Goal: Browse casually: Explore the website without a specific task or goal

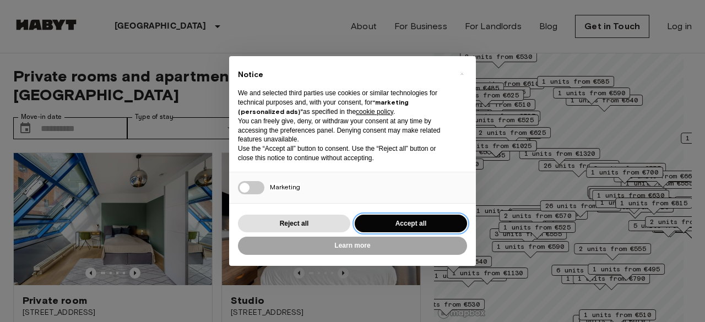
click at [411, 225] on button "Accept all" at bounding box center [410, 224] width 112 height 18
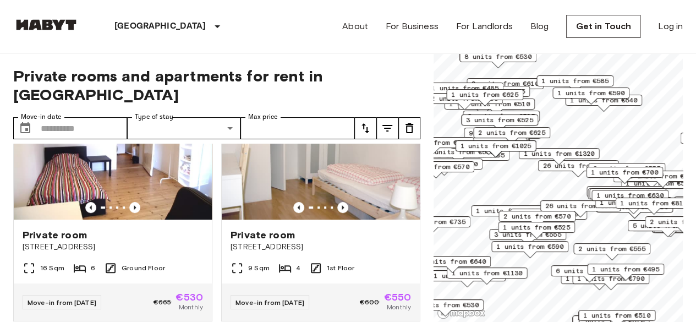
scroll to position [308, 0]
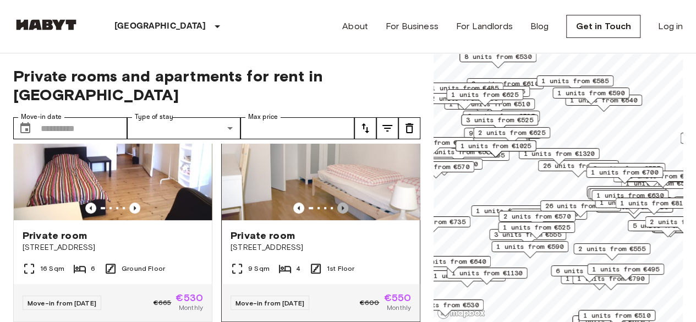
click at [337, 203] on icon "Previous image" at bounding box center [342, 208] width 11 height 11
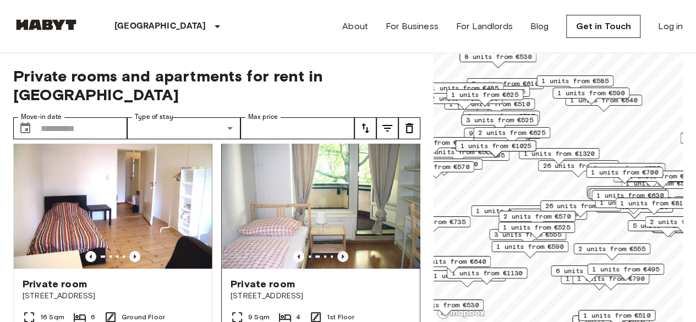
scroll to position [252, 0]
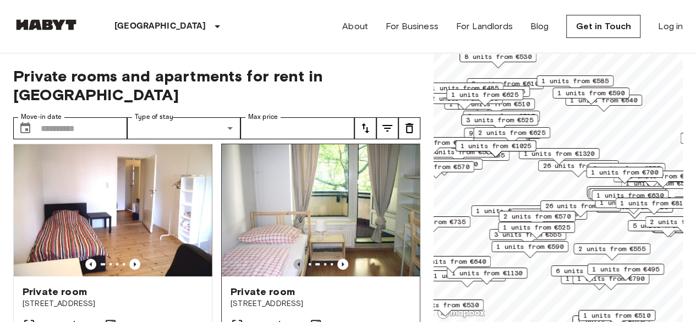
click at [293, 259] on icon "Previous image" at bounding box center [298, 264] width 11 height 11
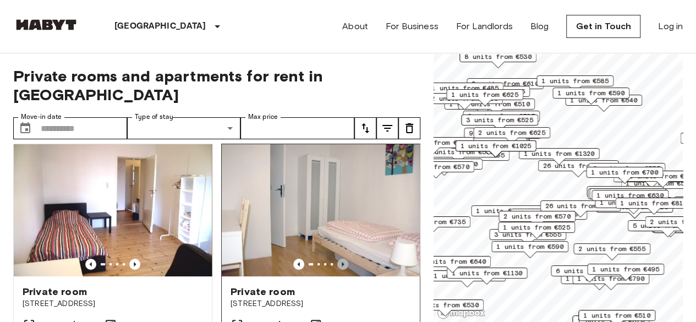
click at [337, 259] on icon "Previous image" at bounding box center [342, 264] width 11 height 11
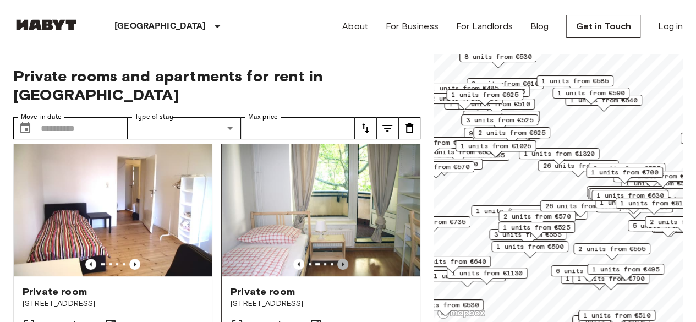
click at [337, 259] on icon "Previous image" at bounding box center [342, 264] width 11 height 11
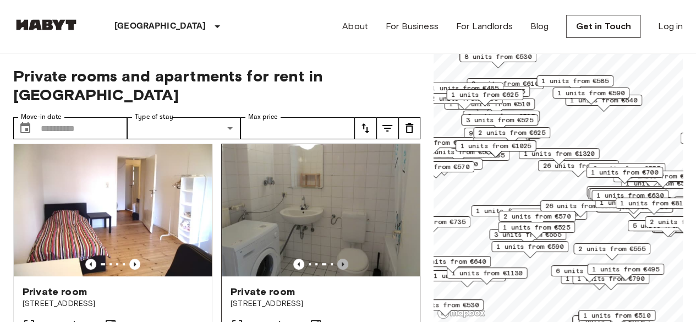
click at [337, 259] on icon "Previous image" at bounding box center [342, 264] width 11 height 11
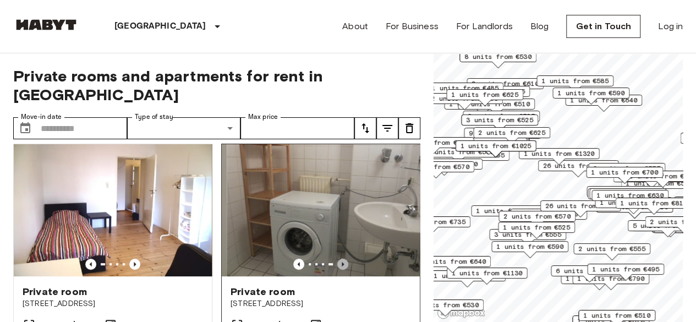
click at [337, 259] on icon "Previous image" at bounding box center [342, 264] width 11 height 11
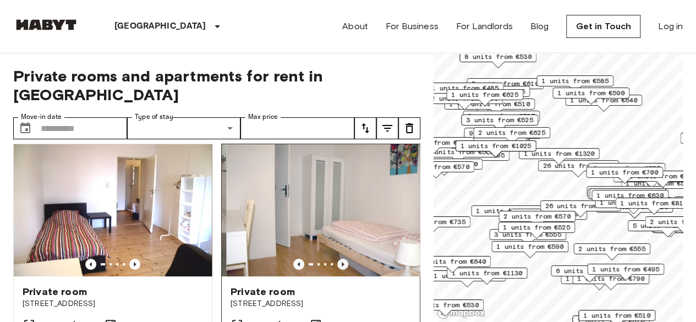
click at [337, 259] on icon "Previous image" at bounding box center [342, 264] width 11 height 11
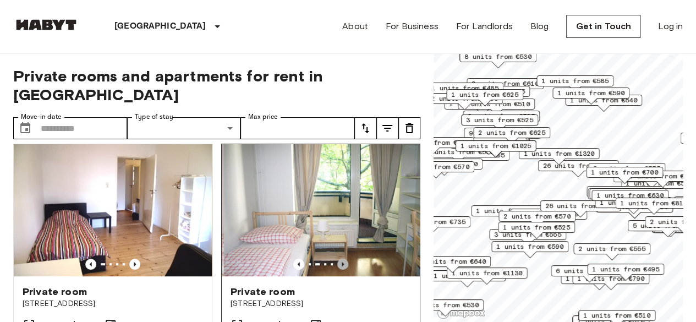
click at [337, 259] on icon "Previous image" at bounding box center [342, 264] width 11 height 11
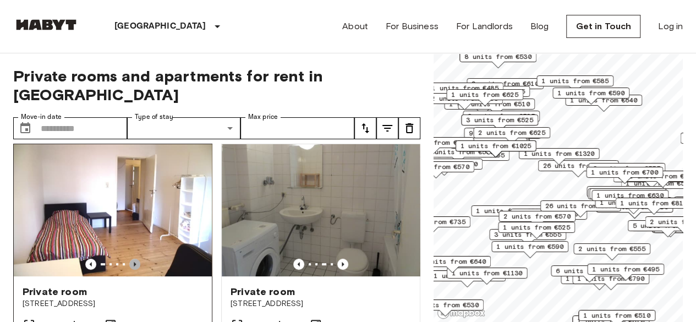
click at [137, 259] on icon "Previous image" at bounding box center [134, 264] width 11 height 11
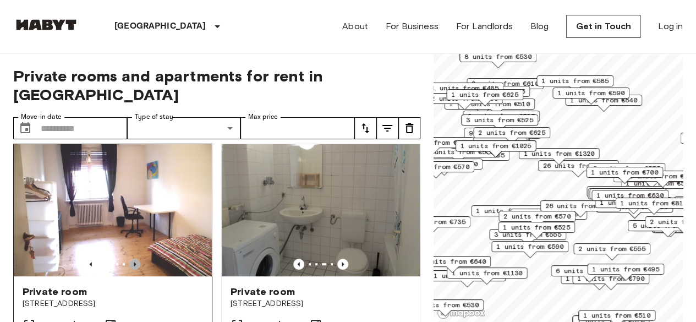
click at [137, 259] on icon "Previous image" at bounding box center [134, 264] width 11 height 11
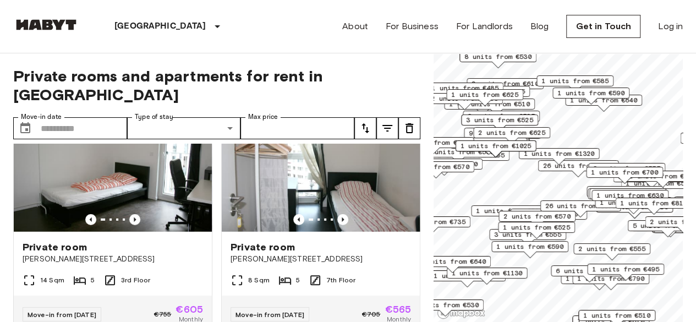
scroll to position [1757, 0]
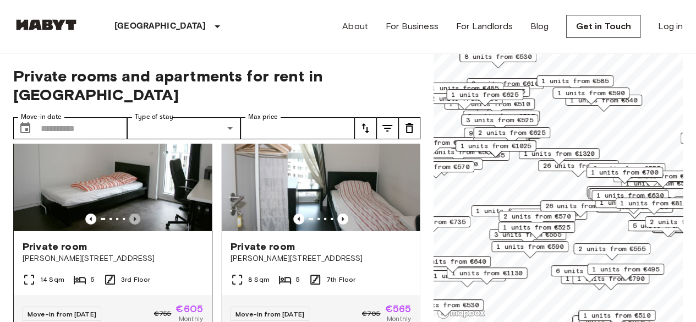
click at [134, 221] on icon "Previous image" at bounding box center [135, 219] width 2 height 4
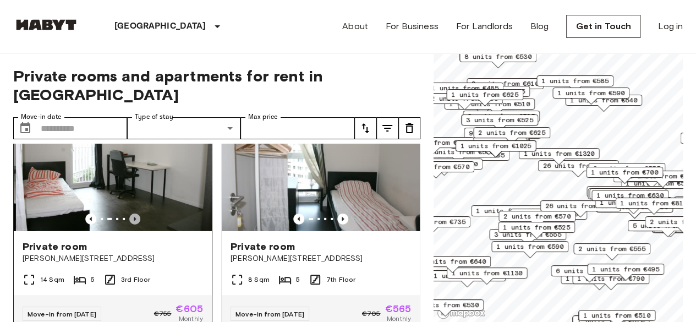
click at [134, 221] on icon "Previous image" at bounding box center [135, 219] width 2 height 4
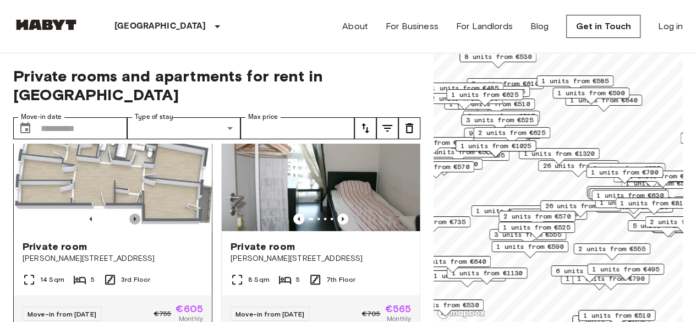
click at [134, 221] on icon "Previous image" at bounding box center [135, 219] width 2 height 4
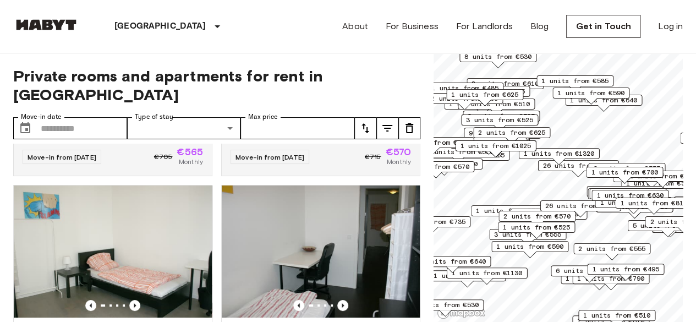
scroll to position [2321, 0]
